Goal: Find specific page/section: Find specific page/section

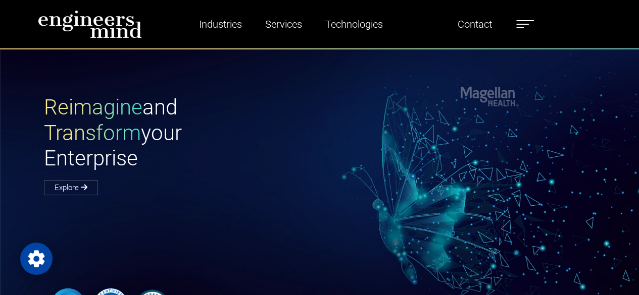
click at [520, 31] on ul "Industries Financial Services Healthcare Manufacturing Services Digital Transfo…" at bounding box center [355, 24] width 368 height 23
click at [528, 29] on label at bounding box center [525, 24] width 18 height 13
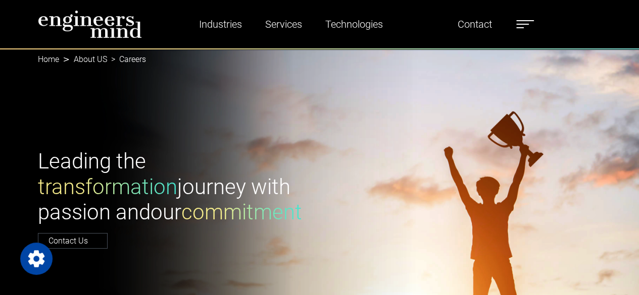
drag, startPoint x: 0, startPoint y: 0, endPoint x: 643, endPoint y: 16, distance: 643.5
